Goal: Task Accomplishment & Management: Complete application form

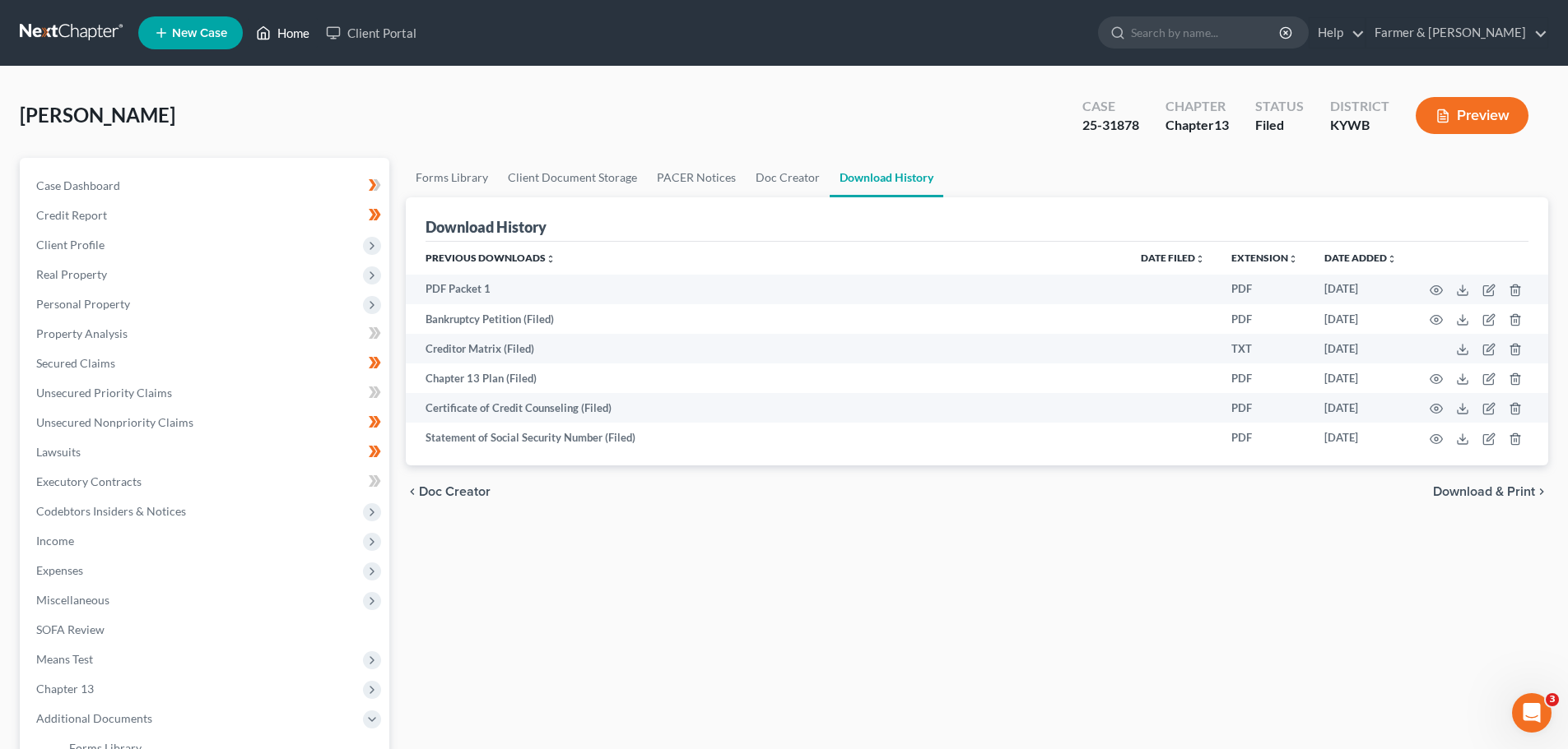
click at [291, 38] on link "Home" at bounding box center [283, 32] width 70 height 29
click at [276, 30] on link "Home" at bounding box center [283, 32] width 70 height 29
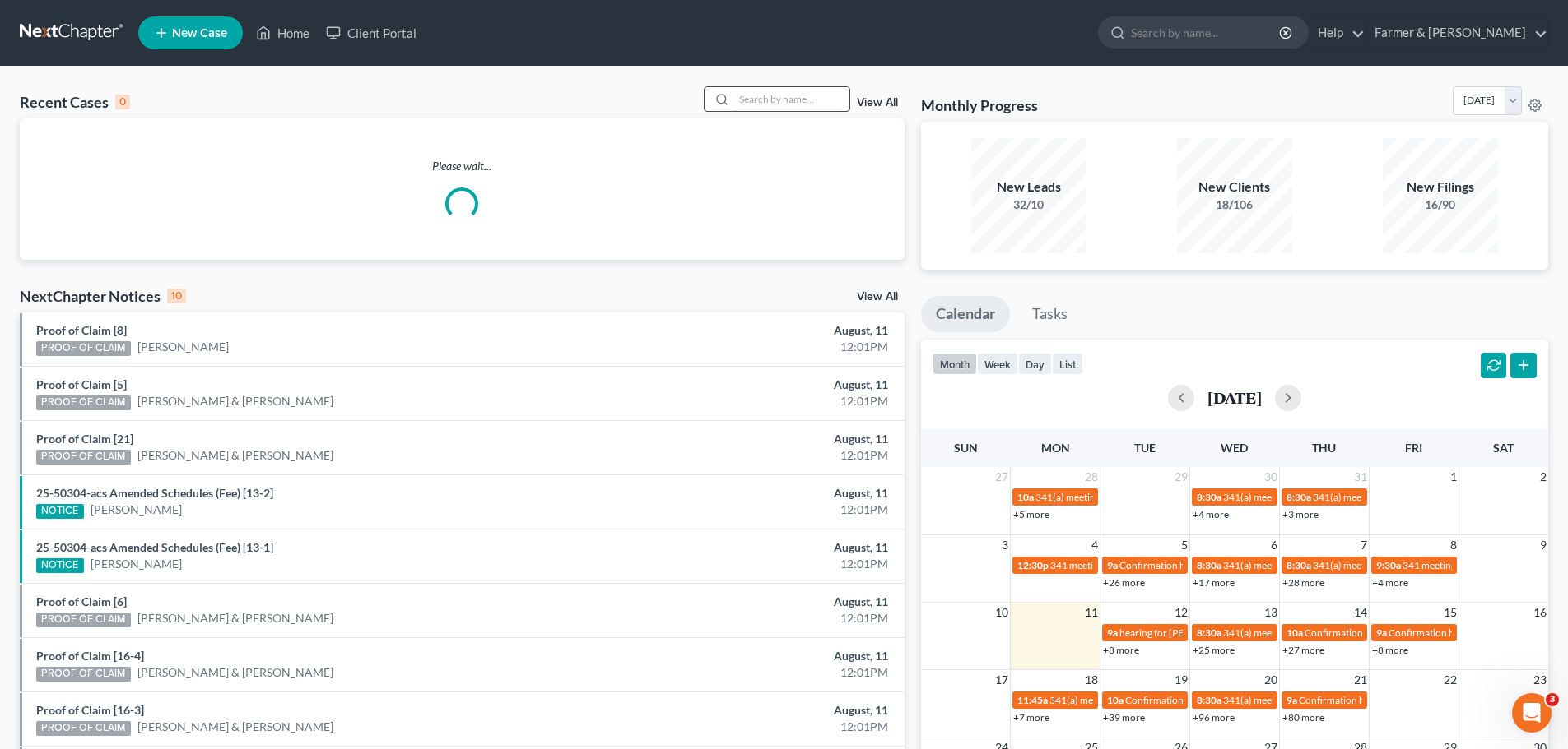
click at [755, 101] on input "search" at bounding box center [791, 99] width 115 height 24
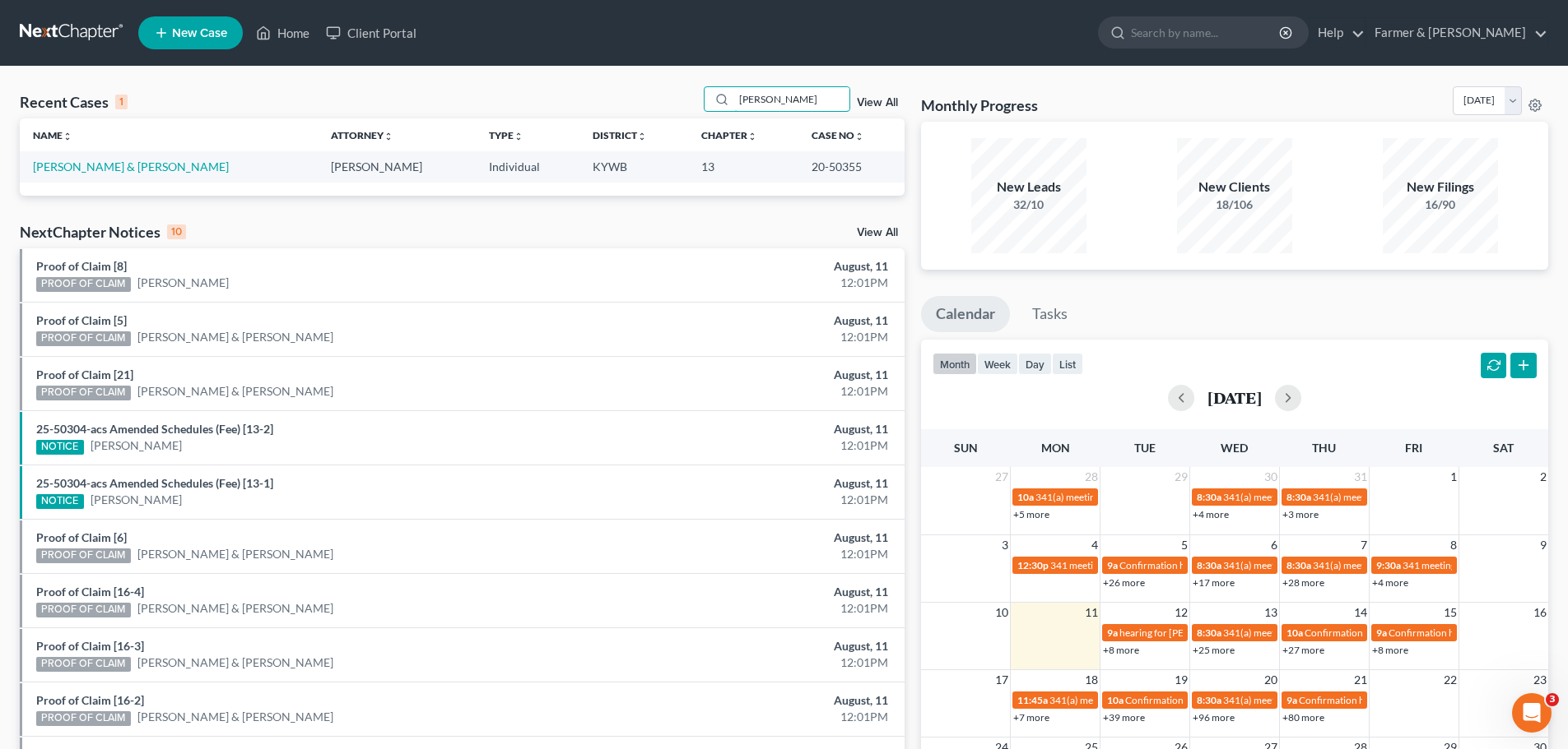
type input "[PERSON_NAME]"
drag, startPoint x: 95, startPoint y: 165, endPoint x: 157, endPoint y: 173, distance: 62.5
click at [95, 165] on link "[PERSON_NAME] & [PERSON_NAME]" at bounding box center [131, 167] width 196 height 14
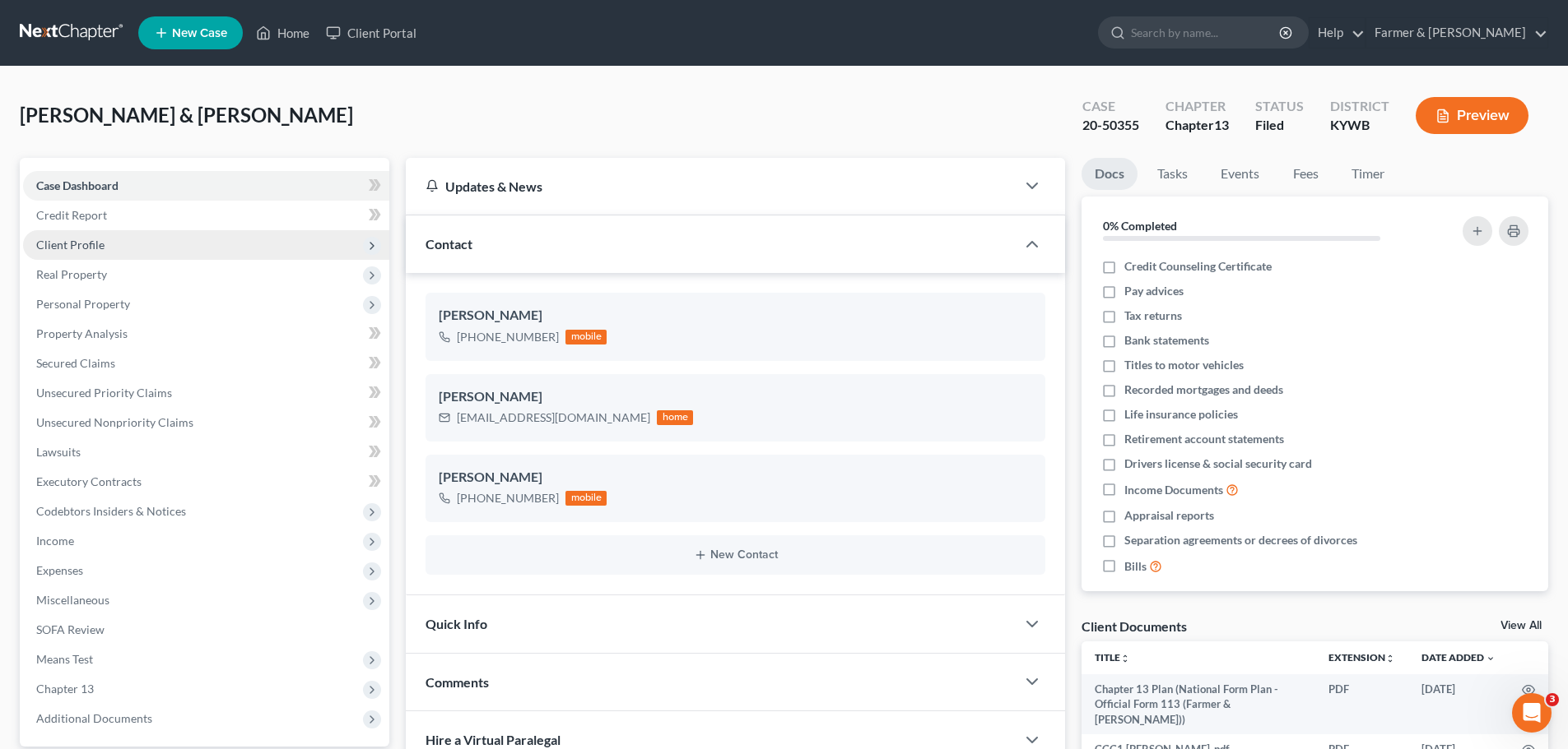
drag, startPoint x: 76, startPoint y: 246, endPoint x: 90, endPoint y: 244, distance: 14.1
click at [76, 245] on span "Client Profile" at bounding box center [70, 245] width 69 height 14
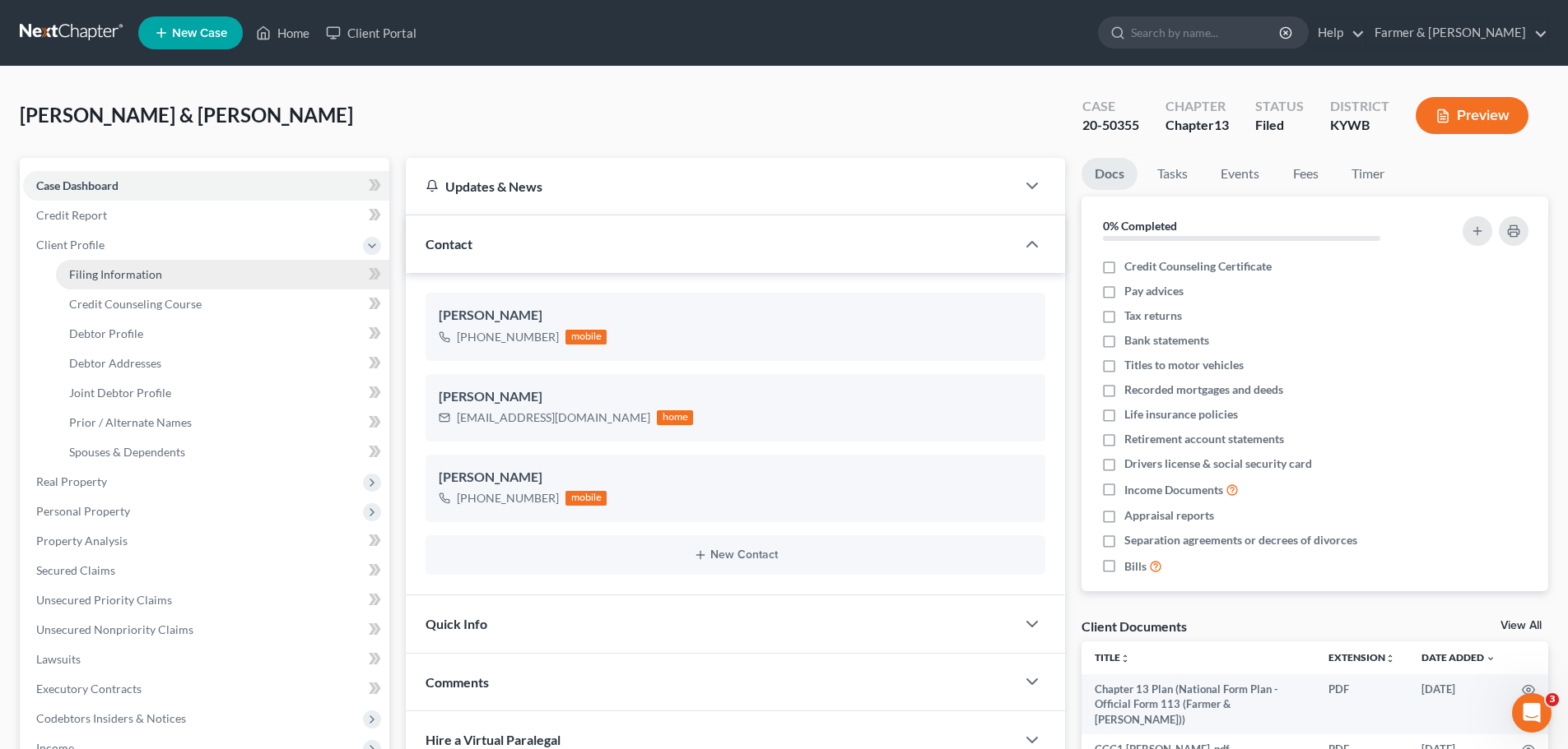
drag, startPoint x: 142, startPoint y: 273, endPoint x: 291, endPoint y: 273, distance: 149.0
click at [143, 273] on span "Filing Information" at bounding box center [115, 275] width 93 height 14
select select "1"
select select "3"
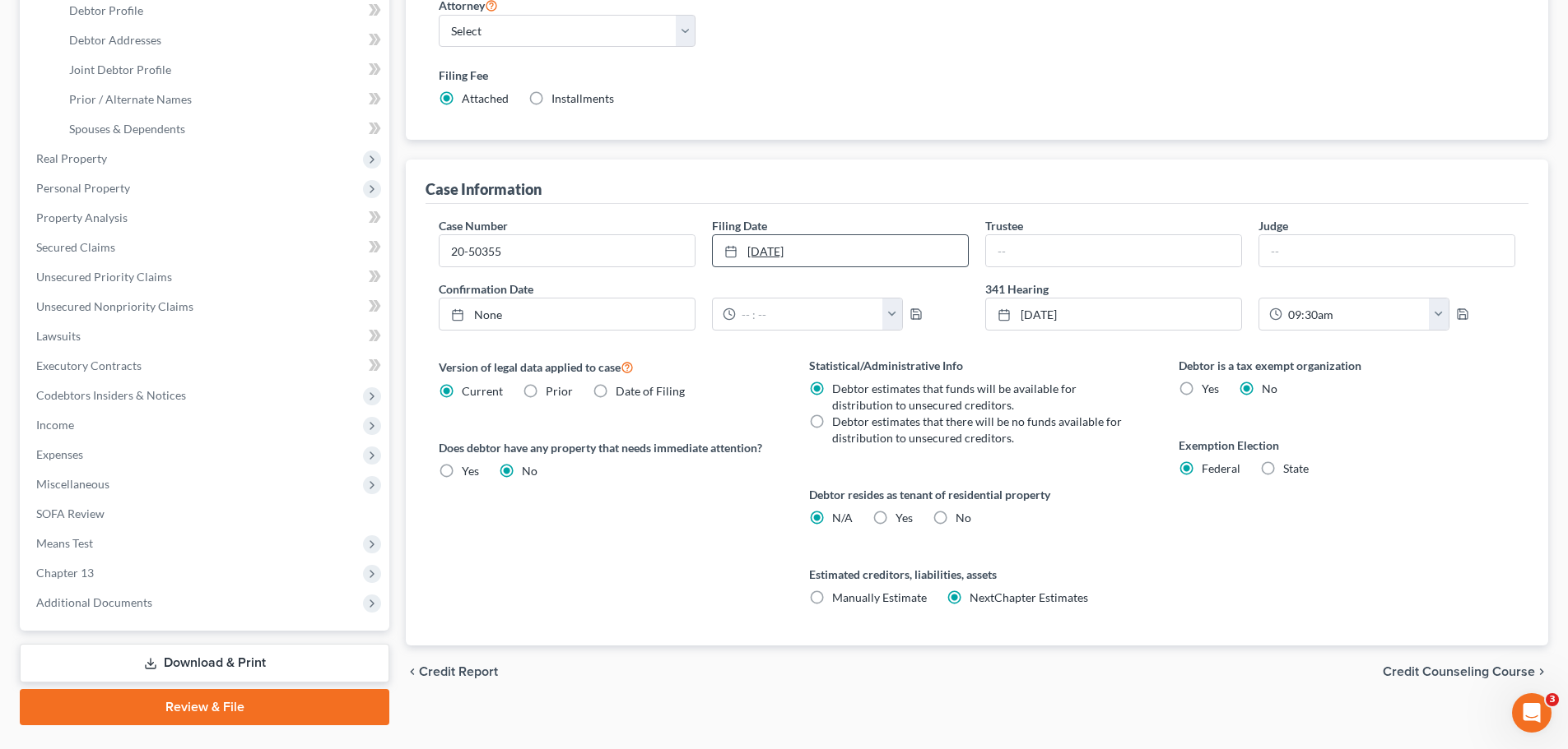
scroll to position [362, 0]
